Goal: Task Accomplishment & Management: Manage account settings

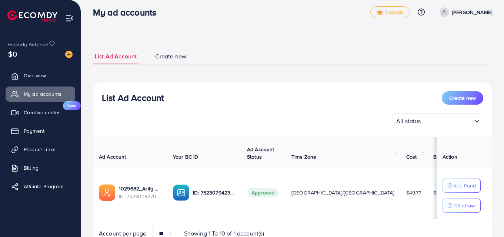
scroll to position [10, 0]
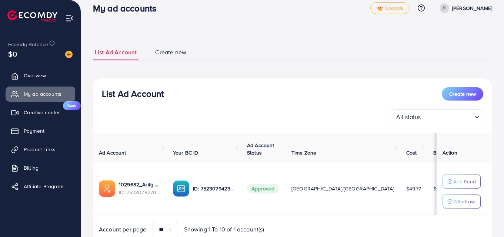
click at [166, 54] on span "Create new" at bounding box center [170, 52] width 31 height 9
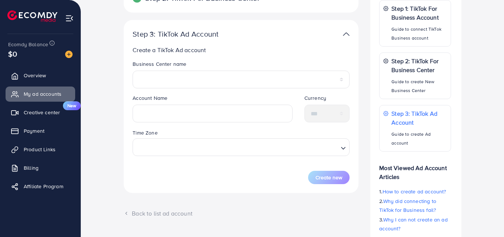
scroll to position [141, 0]
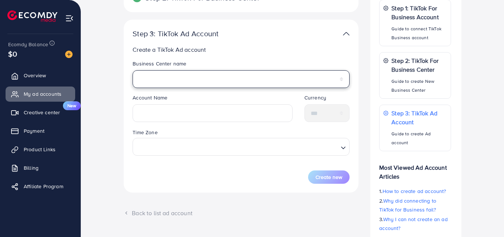
click at [177, 78] on select "**********" at bounding box center [241, 79] width 217 height 18
click at [188, 78] on select "**********" at bounding box center [241, 79] width 217 height 18
select select "**********"
click at [188, 78] on select "**********" at bounding box center [241, 79] width 217 height 18
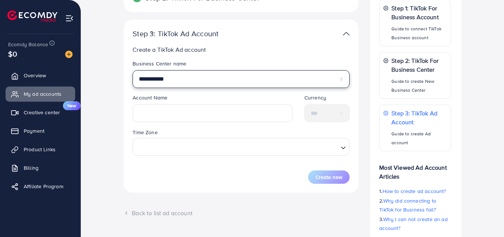
click at [188, 78] on select "**********" at bounding box center [241, 79] width 217 height 18
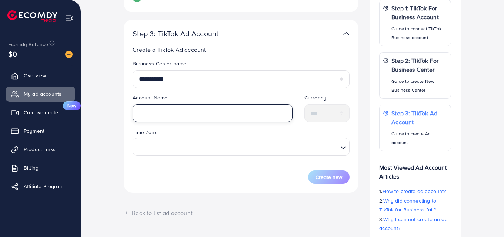
click at [190, 109] on input "text" at bounding box center [213, 113] width 160 height 18
click at [190, 110] on input "text" at bounding box center [213, 113] width 160 height 18
type input "*"
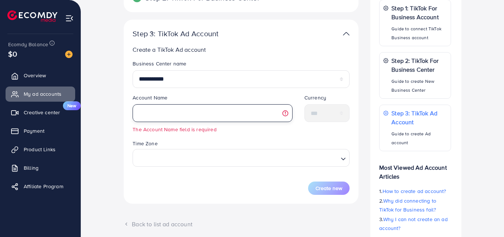
type input "*"
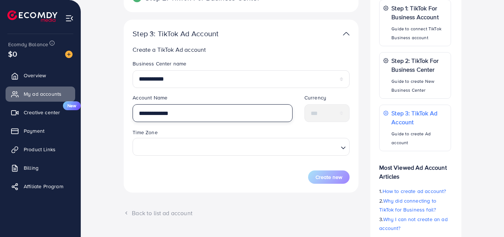
type input "**********"
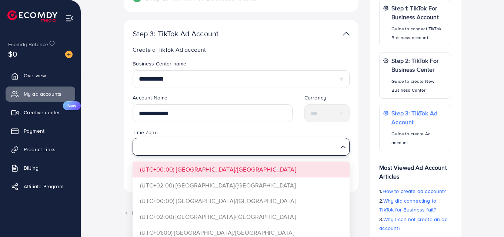
click at [180, 153] on input "Search for option" at bounding box center [237, 147] width 202 height 14
type input "*"
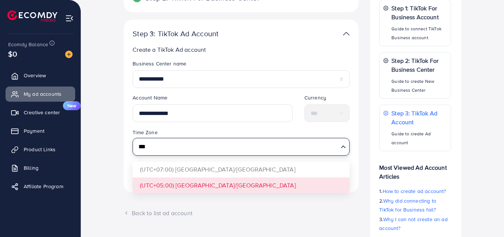
type input "***"
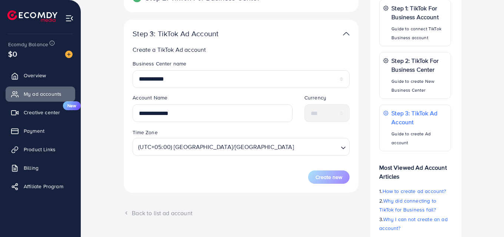
click at [197, 189] on div "**********" at bounding box center [241, 106] width 235 height 173
click at [313, 174] on button "Create new" at bounding box center [328, 177] width 41 height 13
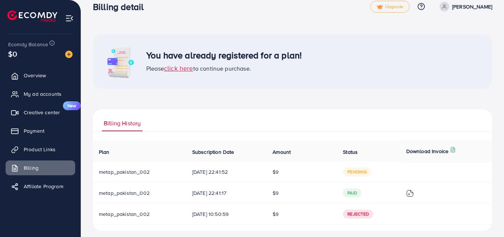
scroll to position [17, 0]
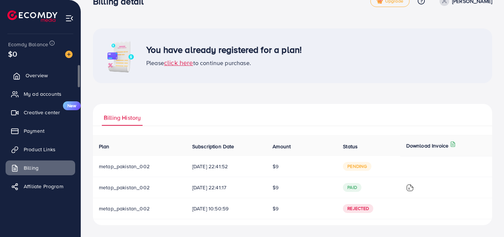
click at [16, 78] on polyline at bounding box center [17, 77] width 2 height 3
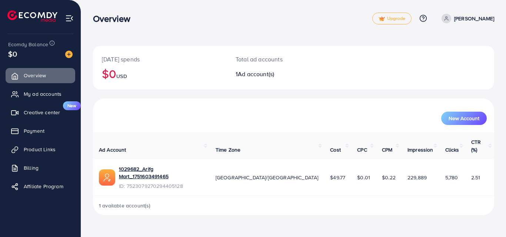
click at [36, 13] on img at bounding box center [32, 15] width 50 height 11
click at [19, 9] on li at bounding box center [35, 17] width 56 height 30
click at [23, 15] on img at bounding box center [32, 15] width 50 height 11
click at [33, 94] on span "My ad accounts" at bounding box center [45, 93] width 38 height 7
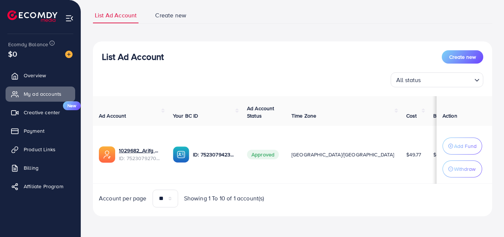
click at [164, 16] on span "Create new" at bounding box center [170, 15] width 31 height 9
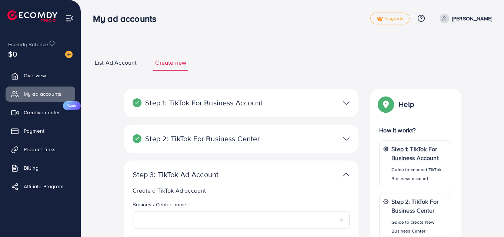
click at [117, 63] on span "List Ad Account" at bounding box center [116, 63] width 42 height 9
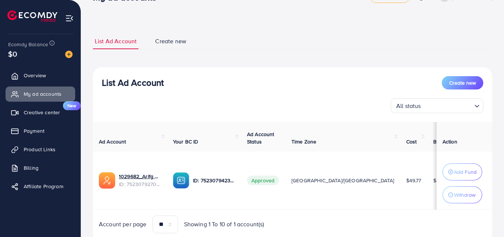
scroll to position [49, 0]
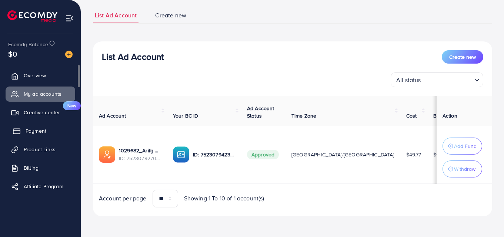
click at [29, 130] on span "Payment" at bounding box center [36, 130] width 21 height 7
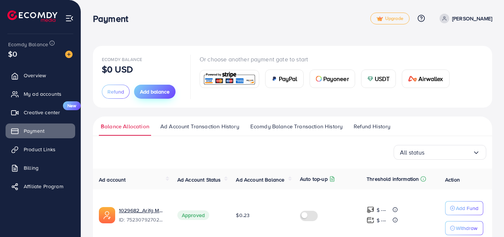
scroll to position [36, 0]
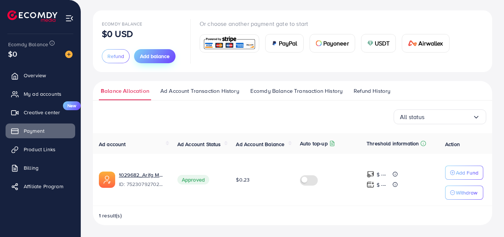
click at [154, 56] on span "Add balance" at bounding box center [155, 56] width 30 height 7
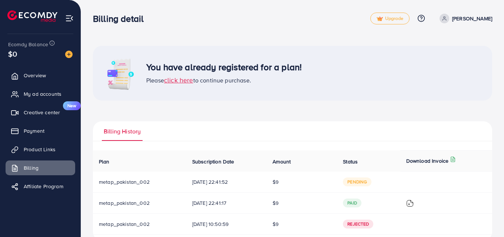
click at [176, 85] on div "Please click here to continue purchase." at bounding box center [224, 81] width 156 height 10
click at [178, 81] on span "click here" at bounding box center [178, 80] width 29 height 9
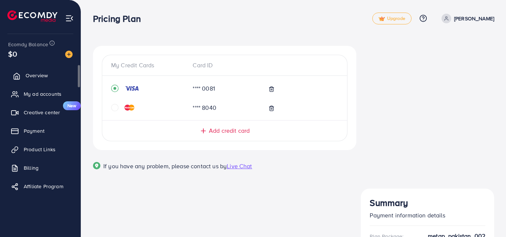
click at [35, 78] on span "Overview" at bounding box center [37, 75] width 22 height 7
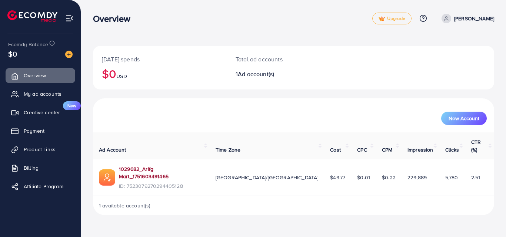
click at [158, 166] on link "1029682_Arifg Mart_1751603491465" at bounding box center [161, 173] width 85 height 15
click at [43, 95] on span "My ad accounts" at bounding box center [45, 93] width 38 height 7
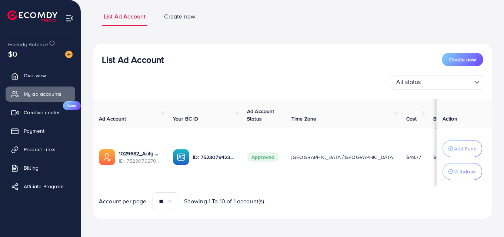
scroll to position [53, 0]
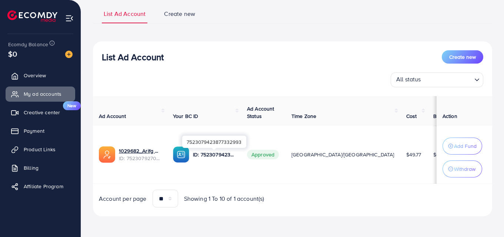
drag, startPoint x: 202, startPoint y: 148, endPoint x: 201, endPoint y: 153, distance: 5.6
click at [201, 153] on div "ID: 7523079423877332993" at bounding box center [204, 155] width 62 height 16
click at [421, 75] on div "All status" at bounding box center [432, 79] width 79 height 13
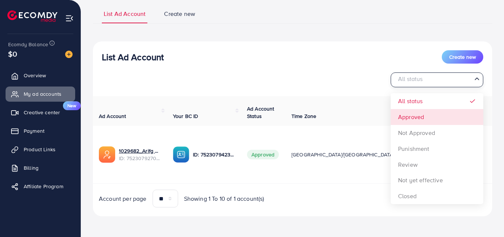
click at [424, 115] on div "List Ad Account Create new All status Loading... All status Approved Not Approv…" at bounding box center [292, 128] width 399 height 175
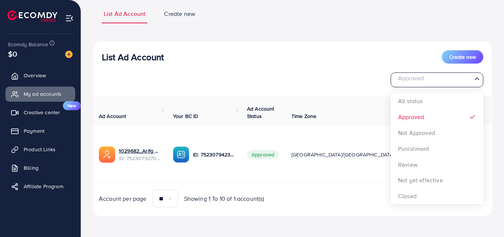
click at [432, 84] on div "Approved Loading..." at bounding box center [437, 80] width 93 height 15
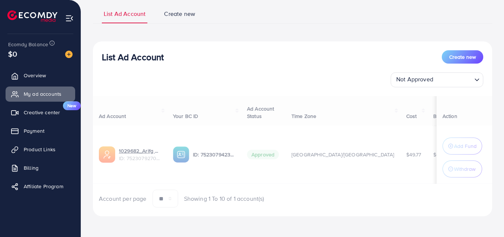
click at [418, 131] on div "List Ad Account Create new Not Approved Loading... All status Approved Not Appr…" at bounding box center [292, 128] width 399 height 175
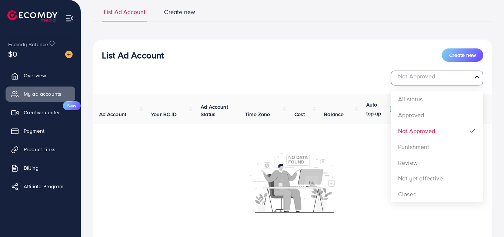
click at [421, 81] on div "Not Approved" at bounding box center [432, 77] width 79 height 13
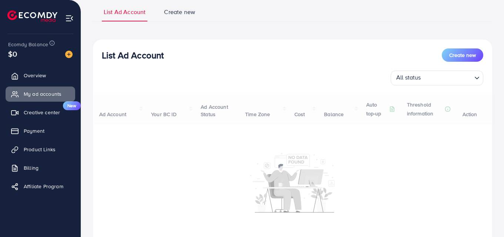
click at [423, 98] on div "List Ad Account Create new All status Loading... All status Approved Not Approv…" at bounding box center [292, 157] width 399 height 234
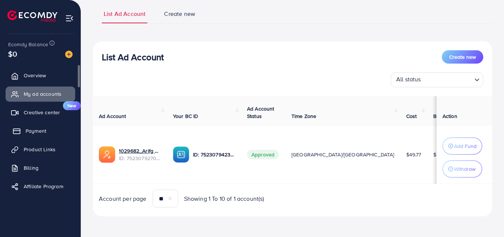
click at [32, 133] on span "Payment" at bounding box center [36, 130] width 21 height 7
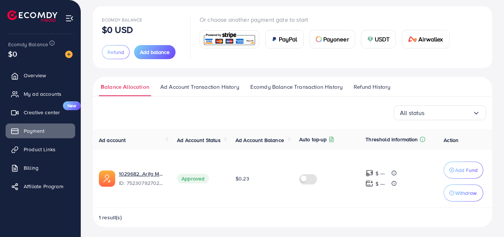
scroll to position [41, 0]
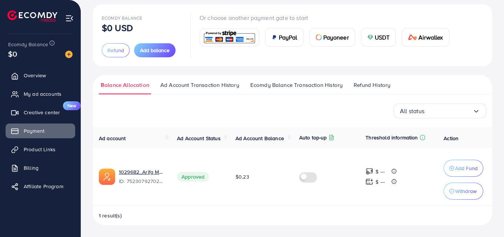
click at [176, 87] on span "Ad Account Transaction History" at bounding box center [199, 85] width 79 height 8
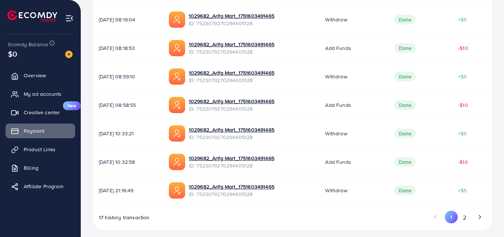
scroll to position [273, 0]
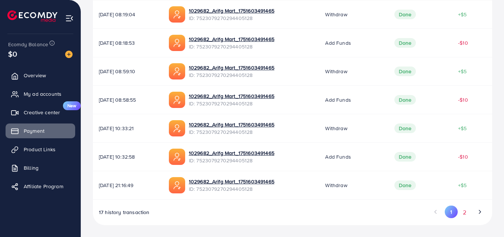
click at [465, 214] on button "2" at bounding box center [464, 213] width 13 height 14
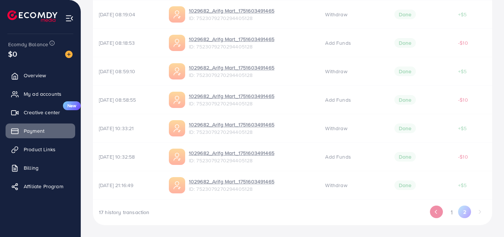
scroll to position [188, 0]
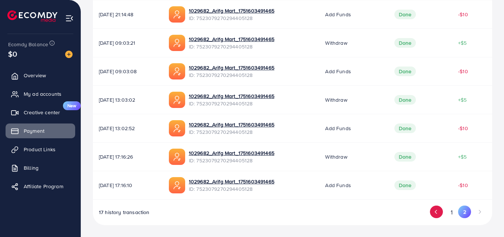
click at [437, 215] on icon "Go to previous page" at bounding box center [436, 212] width 7 height 7
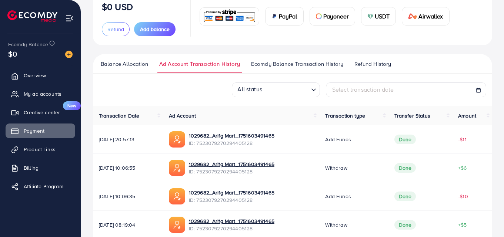
scroll to position [76, 0]
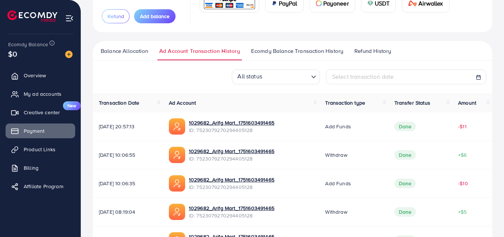
click at [258, 50] on span "Ecomdy Balance Transaction History" at bounding box center [297, 51] width 92 height 8
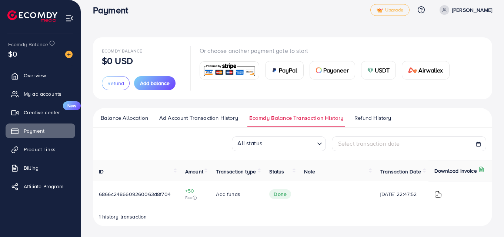
scroll to position [10, 0]
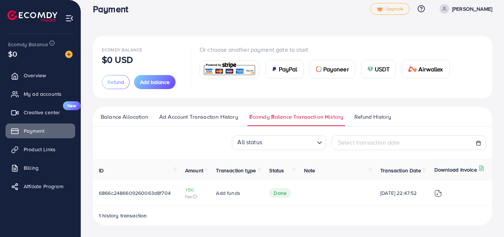
click at [363, 117] on span "Refund History" at bounding box center [372, 117] width 37 height 8
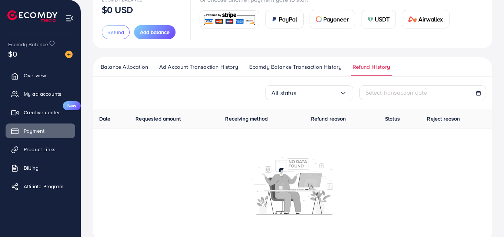
scroll to position [66, 0]
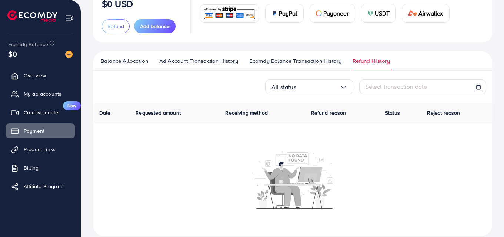
click at [112, 63] on span "Balance Allocation" at bounding box center [124, 61] width 47 height 8
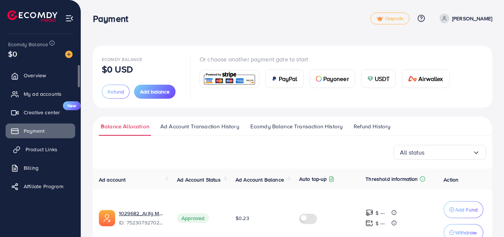
click at [27, 147] on span "Product Links" at bounding box center [42, 149] width 32 height 7
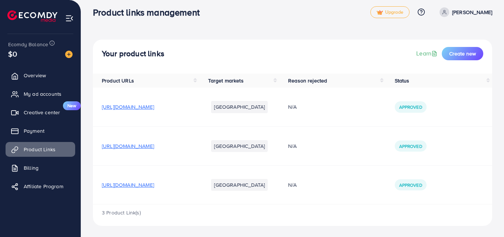
scroll to position [7, 0]
click at [51, 168] on link "Billing" at bounding box center [41, 168] width 70 height 15
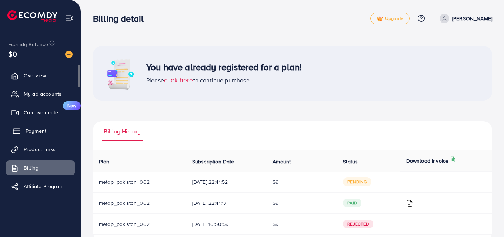
click at [37, 129] on span "Payment" at bounding box center [36, 130] width 21 height 7
